Goal: Task Accomplishment & Management: Manage account settings

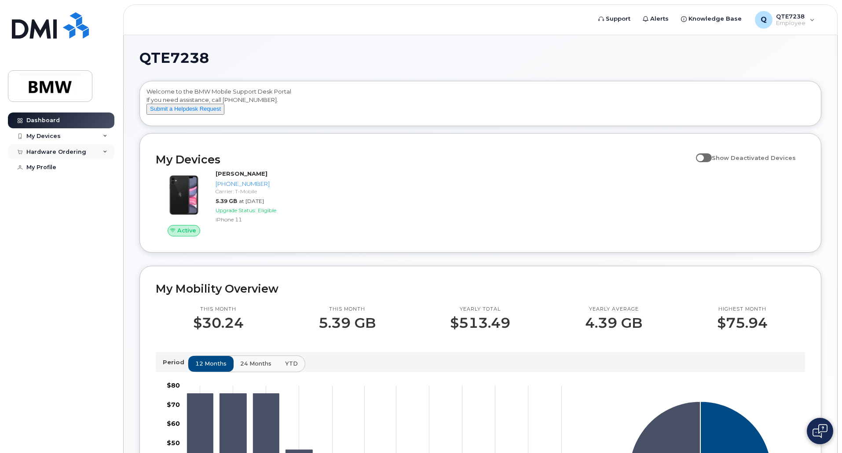
click at [98, 152] on div "Hardware Ordering" at bounding box center [61, 152] width 106 height 16
click at [60, 181] on div "New Order" at bounding box center [46, 185] width 33 height 8
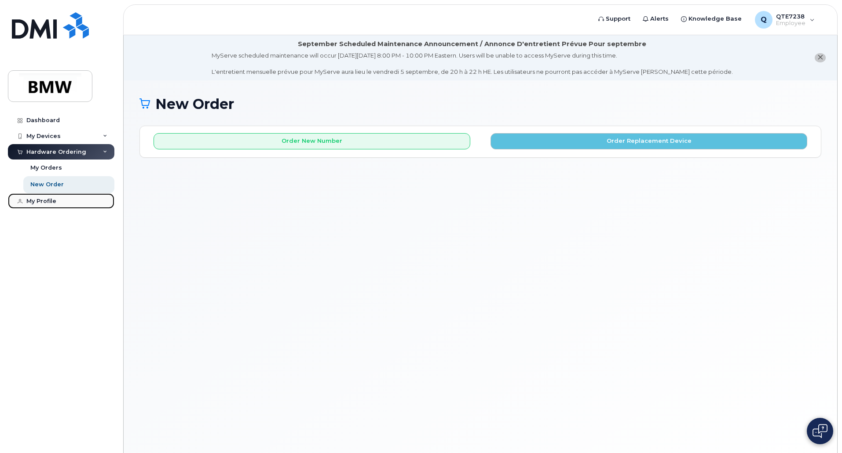
click at [51, 202] on div "My Profile" at bounding box center [41, 201] width 30 height 7
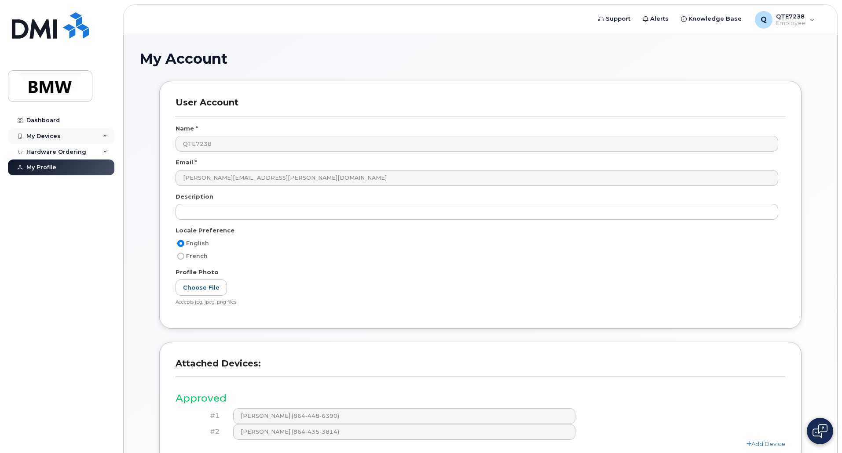
click at [94, 137] on div "My Devices" at bounding box center [61, 136] width 106 height 16
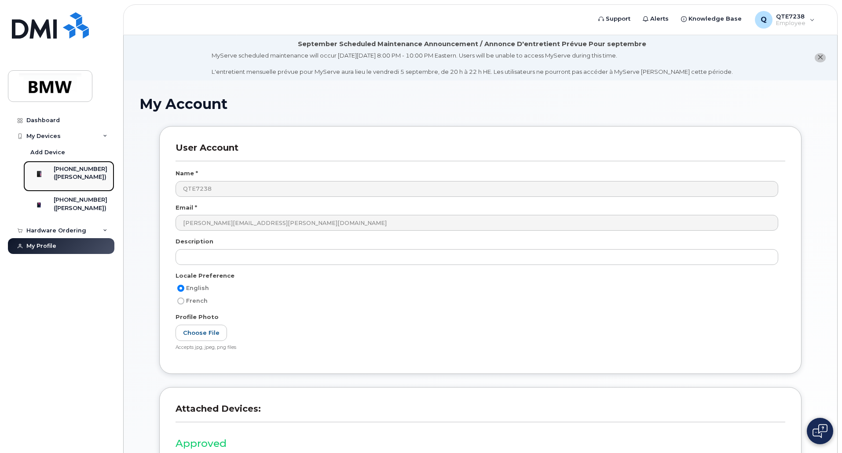
click at [86, 175] on div "([PERSON_NAME])" at bounding box center [81, 177] width 54 height 8
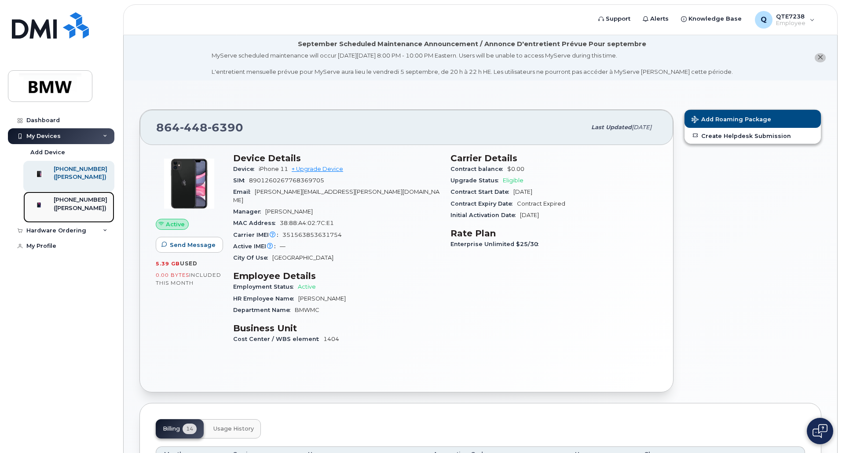
click at [82, 212] on div "([PERSON_NAME])" at bounding box center [81, 209] width 54 height 8
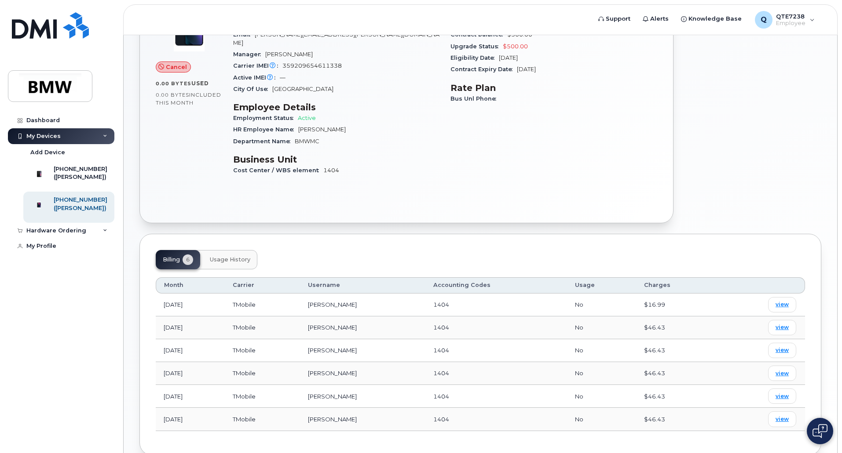
scroll to position [176, 0]
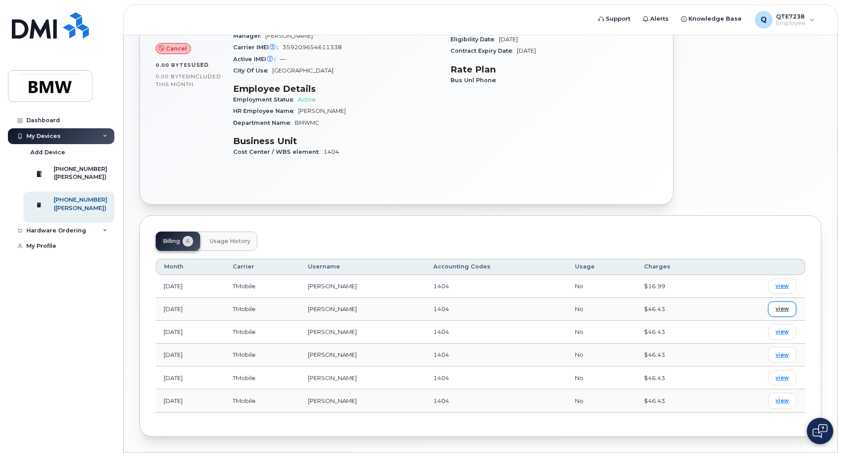
click at [787, 305] on span "view" at bounding box center [781, 309] width 13 height 8
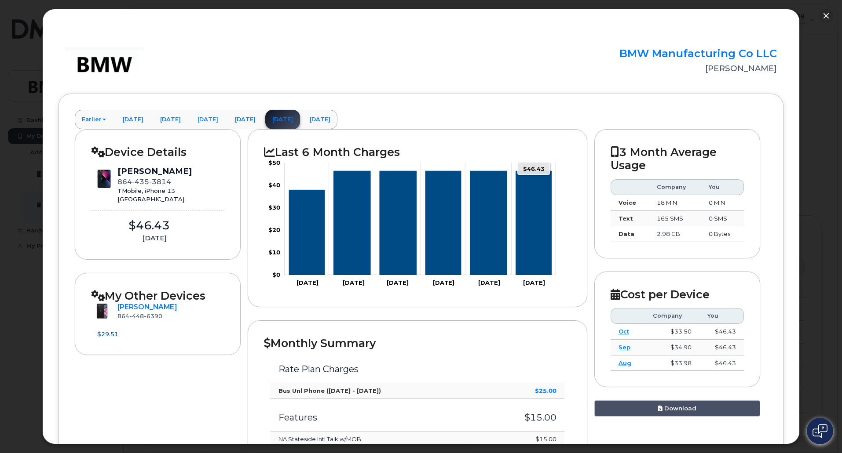
scroll to position [0, 0]
click at [191, 307] on div "[PERSON_NAME]" at bounding box center [172, 308] width 110 height 10
click at [189, 296] on h2 "My Other Devices" at bounding box center [158, 296] width 134 height 13
click at [181, 296] on h2 "My Other Devices" at bounding box center [158, 296] width 134 height 13
click at [823, 11] on button "button" at bounding box center [826, 16] width 14 height 14
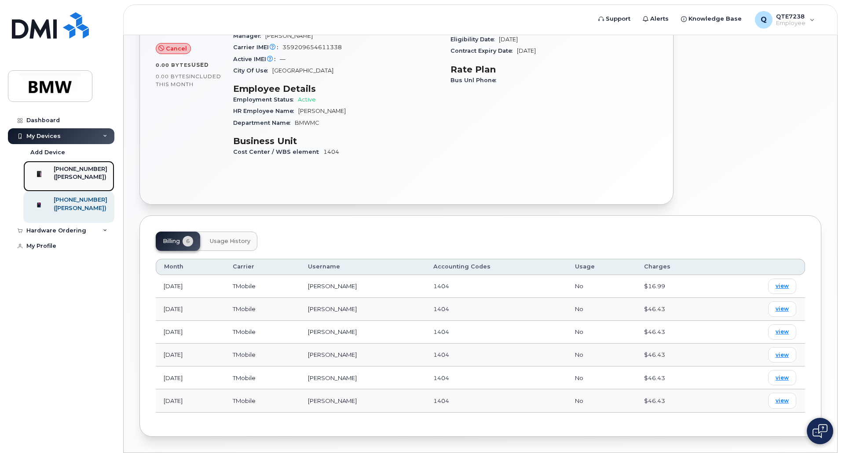
click at [81, 172] on div "[PHONE_NUMBER]" at bounding box center [81, 169] width 54 height 8
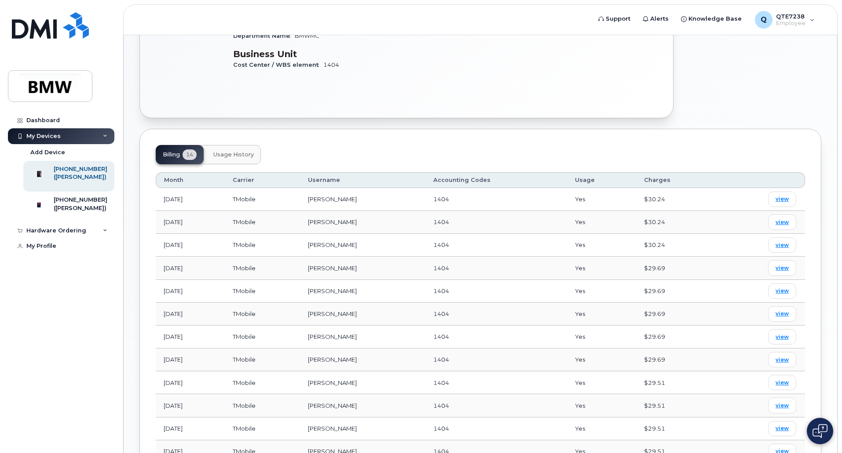
scroll to position [259, 0]
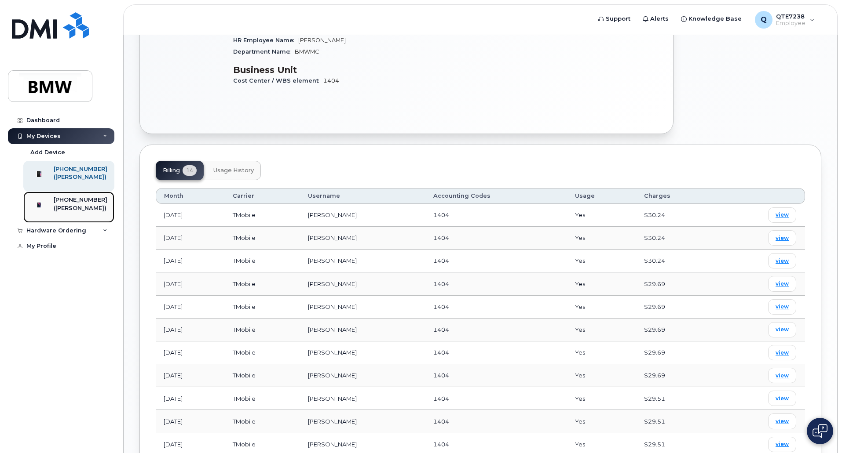
click at [88, 212] on div "([PERSON_NAME])" at bounding box center [81, 209] width 54 height 8
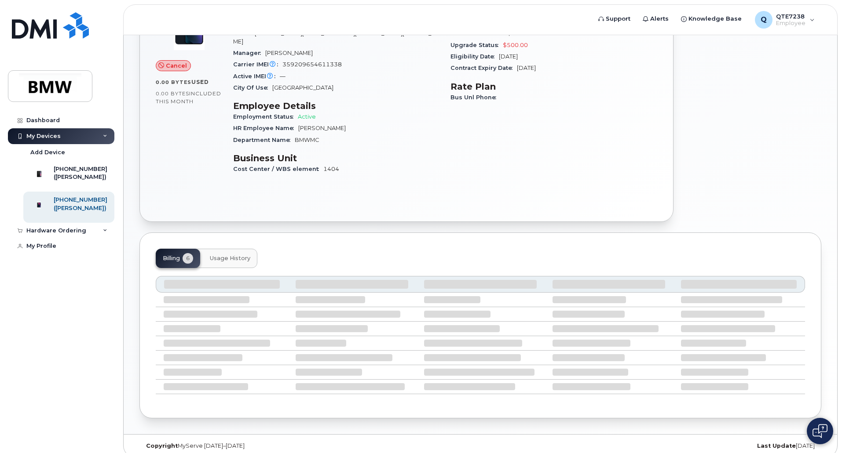
scroll to position [160, 0]
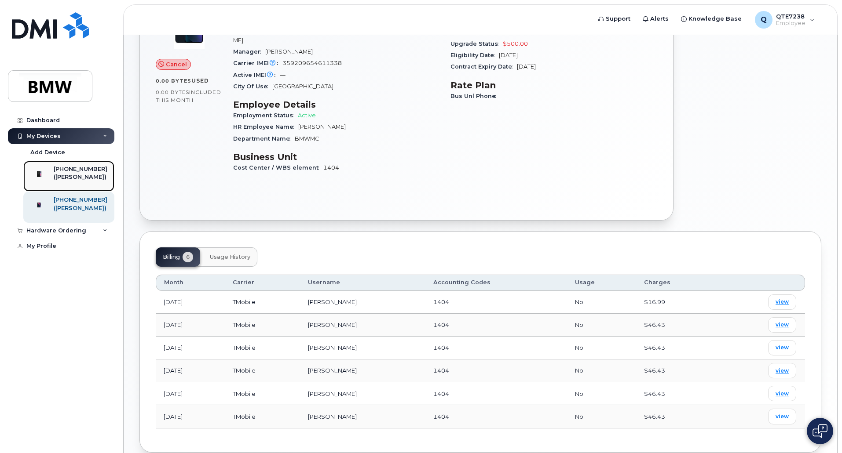
drag, startPoint x: 76, startPoint y: 181, endPoint x: 100, endPoint y: 181, distance: 23.8
click at [76, 181] on div "([PERSON_NAME])" at bounding box center [81, 177] width 54 height 8
